Goal: Task Accomplishment & Management: Use online tool/utility

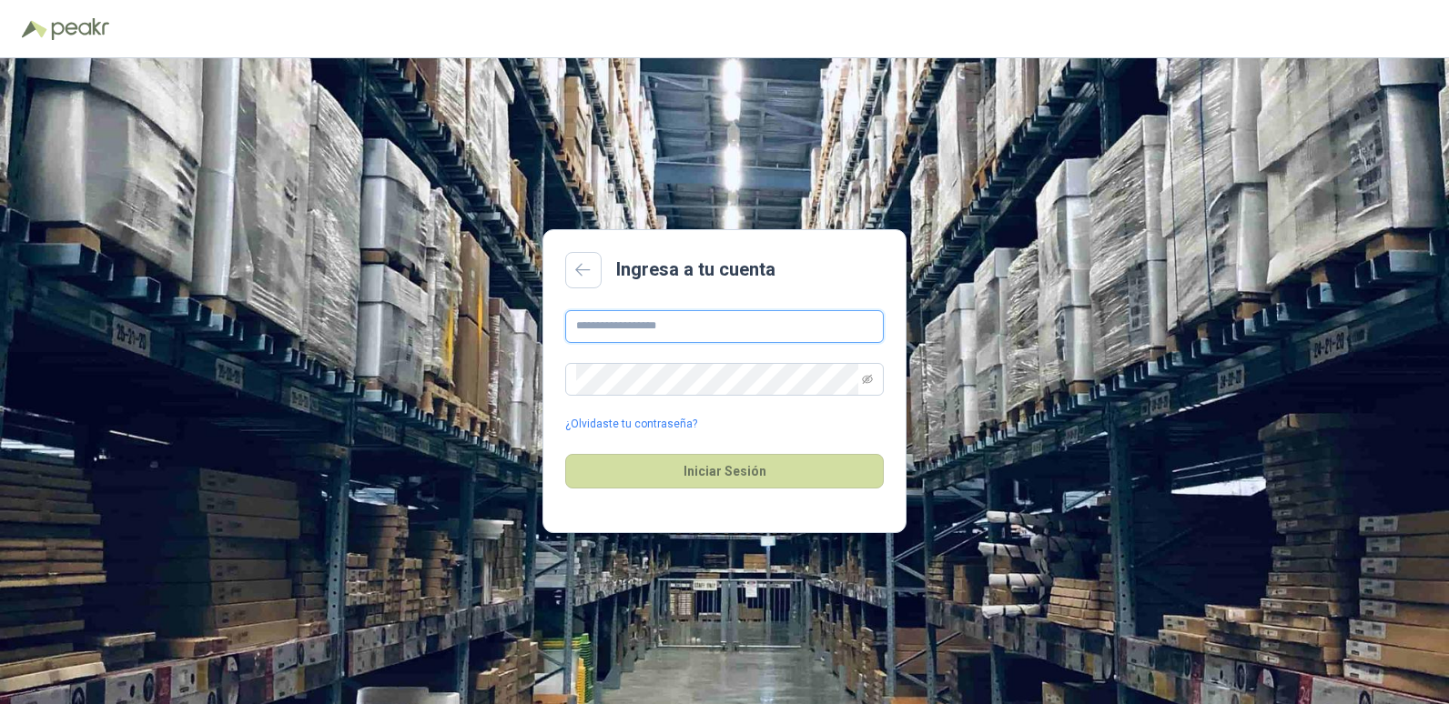
click at [660, 334] on input "text" at bounding box center [724, 326] width 319 height 33
type input "**********"
click at [565, 454] on button "Iniciar Sesión" at bounding box center [724, 471] width 319 height 35
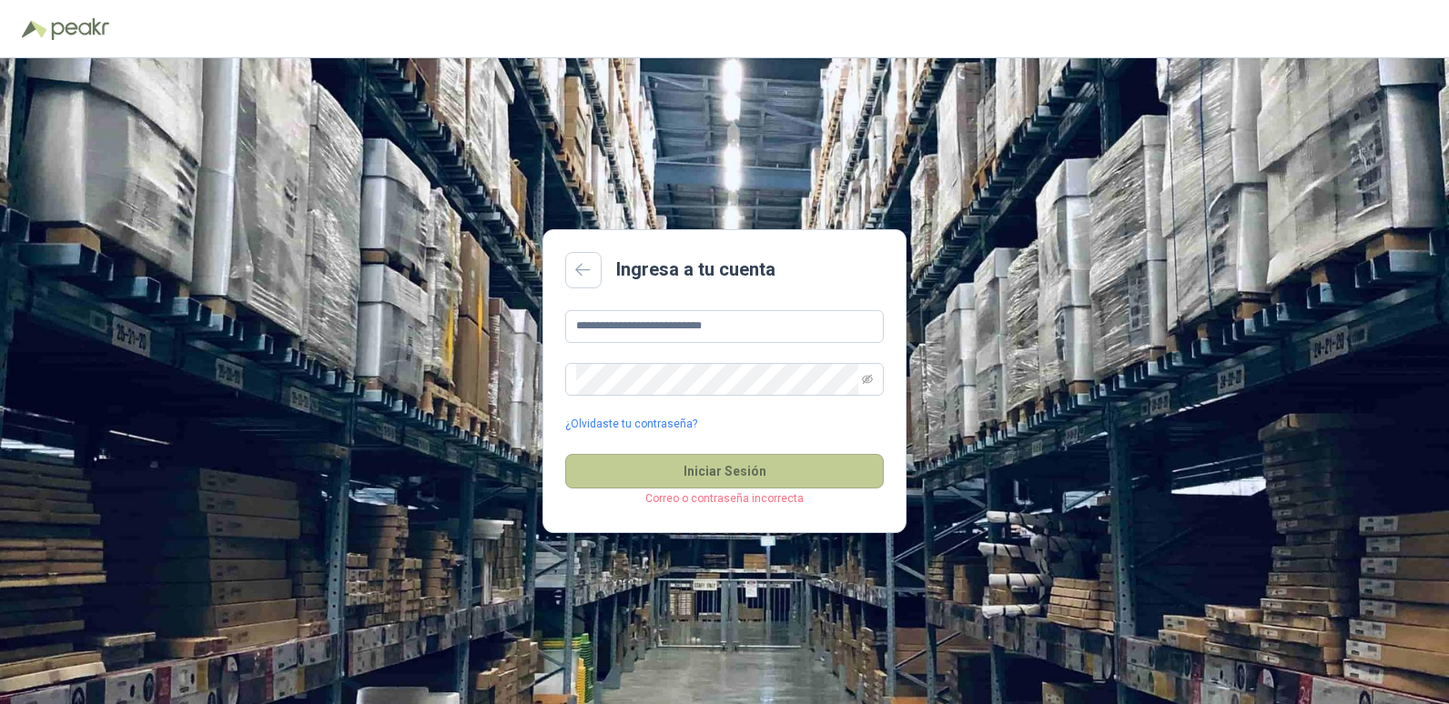
click at [714, 469] on button "Iniciar Sesión" at bounding box center [724, 471] width 319 height 35
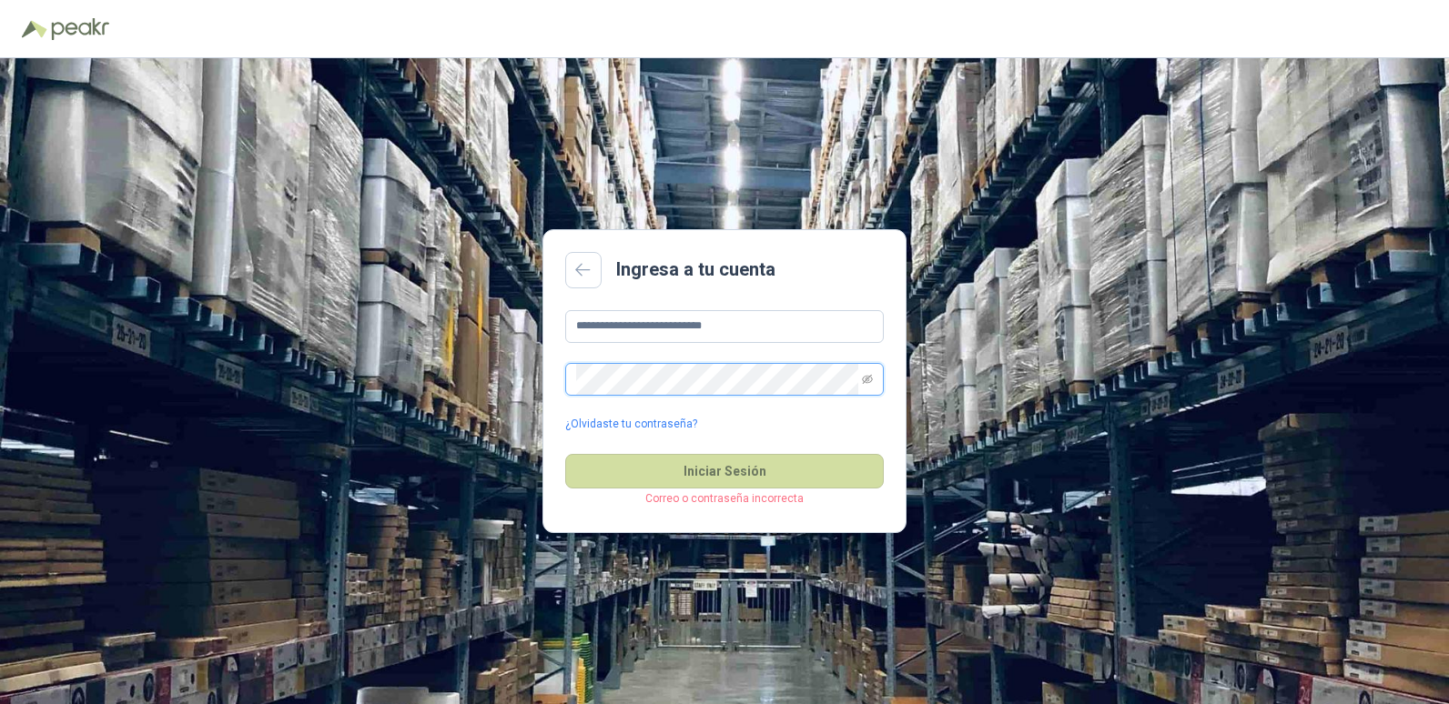
click at [565, 454] on button "Iniciar Sesión" at bounding box center [724, 471] width 319 height 35
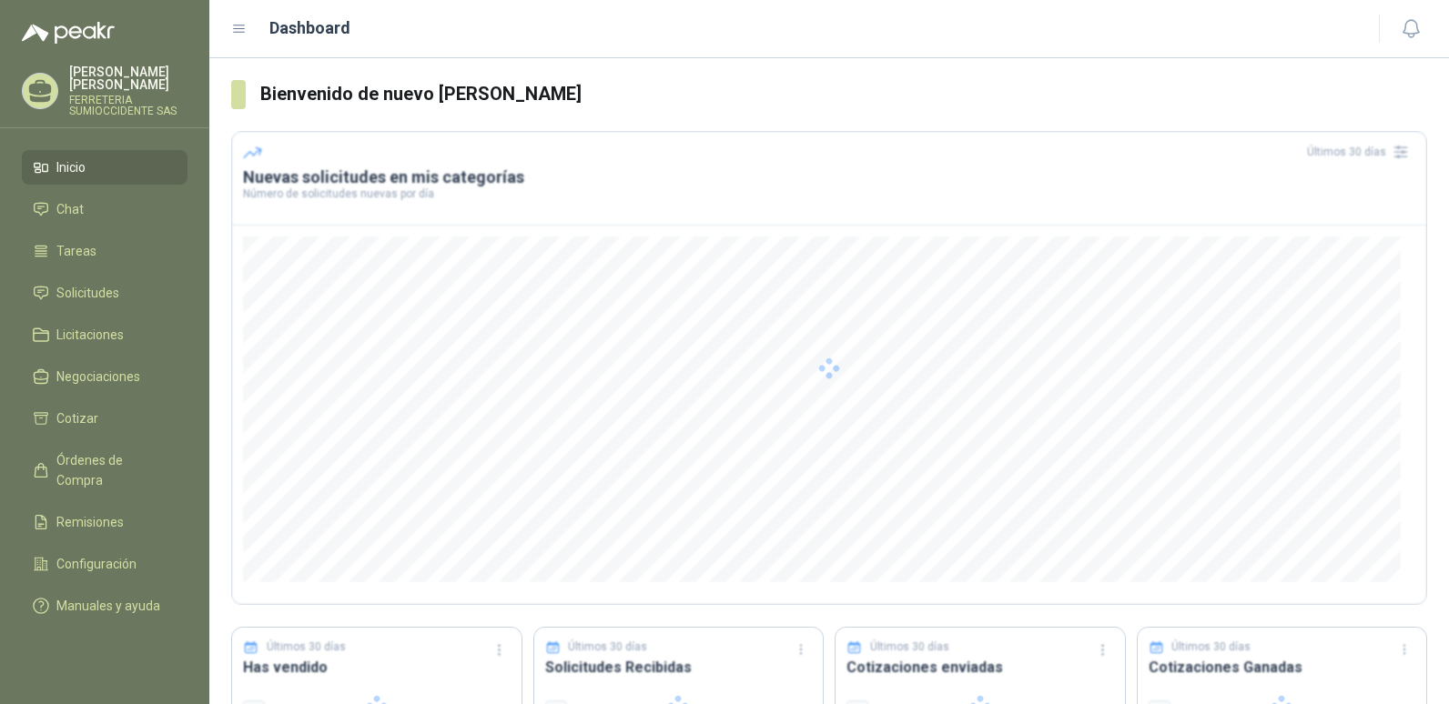
click at [730, 471] on div at bounding box center [829, 368] width 1196 height 474
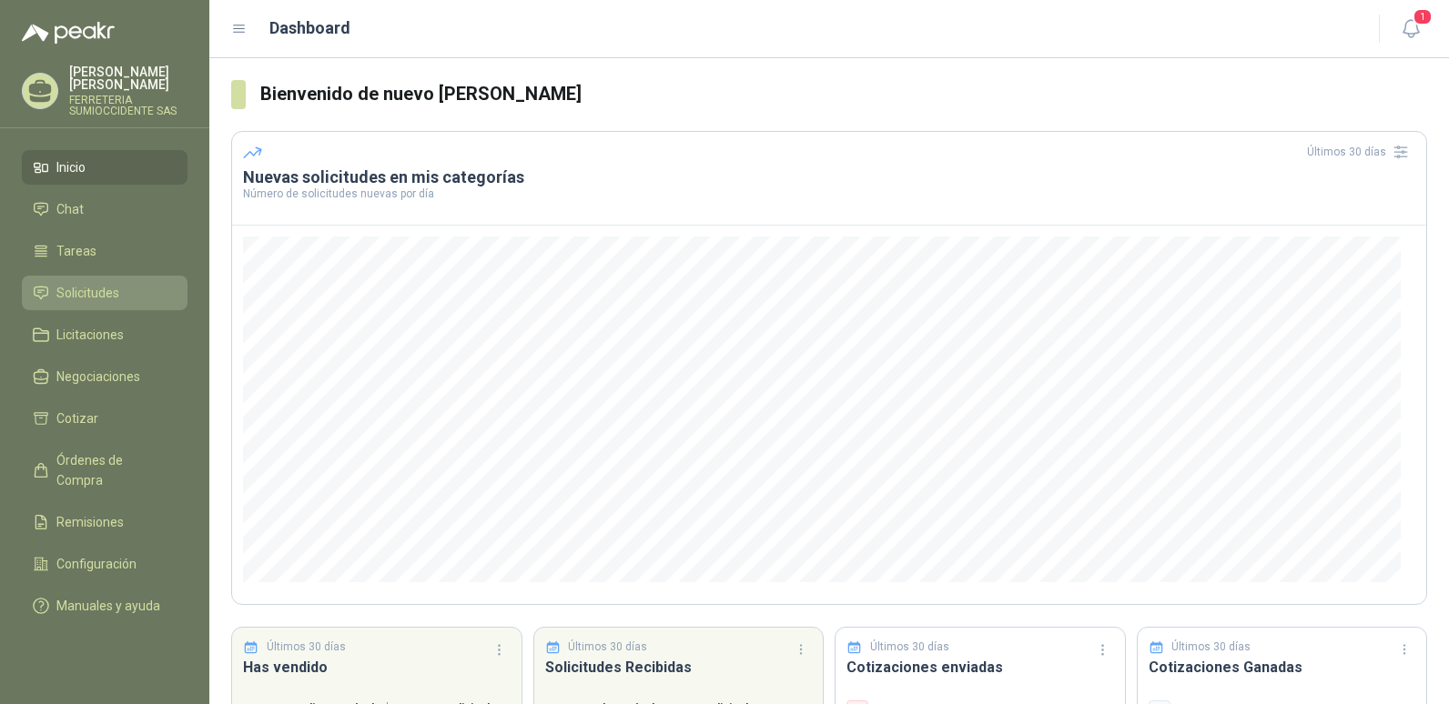
click at [85, 282] on link "Solicitudes" at bounding box center [105, 293] width 166 height 35
